Goal: Find specific page/section: Find specific page/section

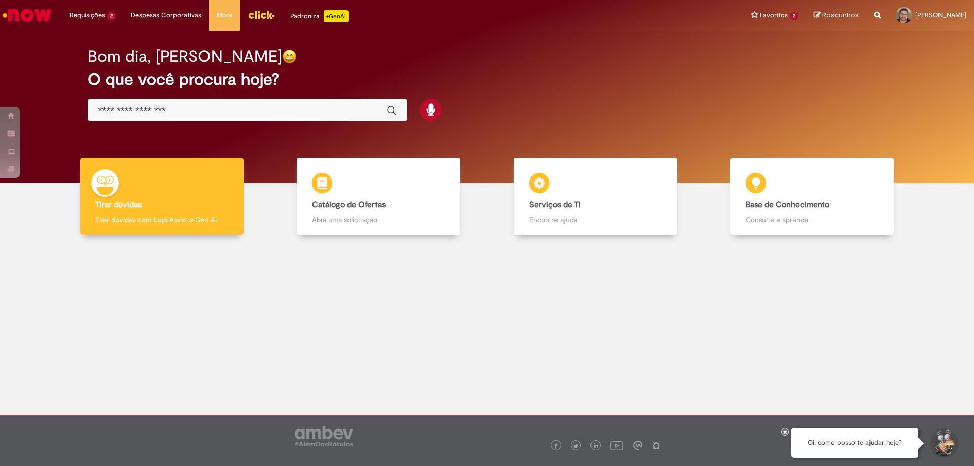
click at [266, 21] on img "Menu Cabeçalho" at bounding box center [261, 14] width 27 height 15
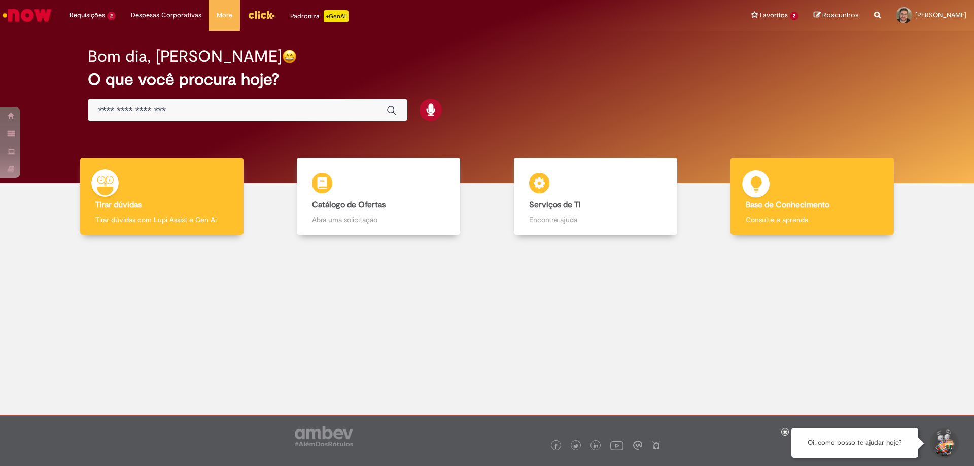
click at [843, 194] on div "Base de Conhecimento Base de Conhecimento Consulte e aprenda" at bounding box center [812, 197] width 163 height 78
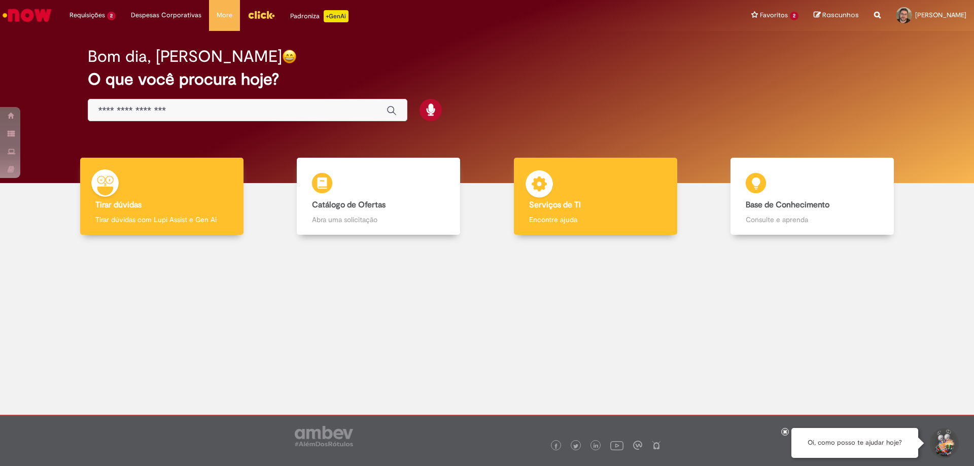
click at [621, 201] on h4 "Serviços de TI" at bounding box center [595, 205] width 133 height 9
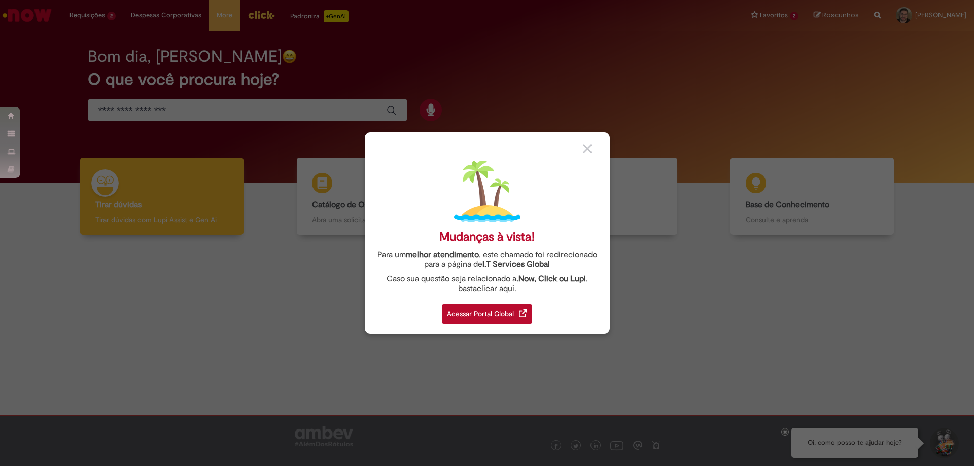
click at [492, 313] on div "Acessar Portal Global" at bounding box center [487, 313] width 90 height 19
